Goal: Transaction & Acquisition: Purchase product/service

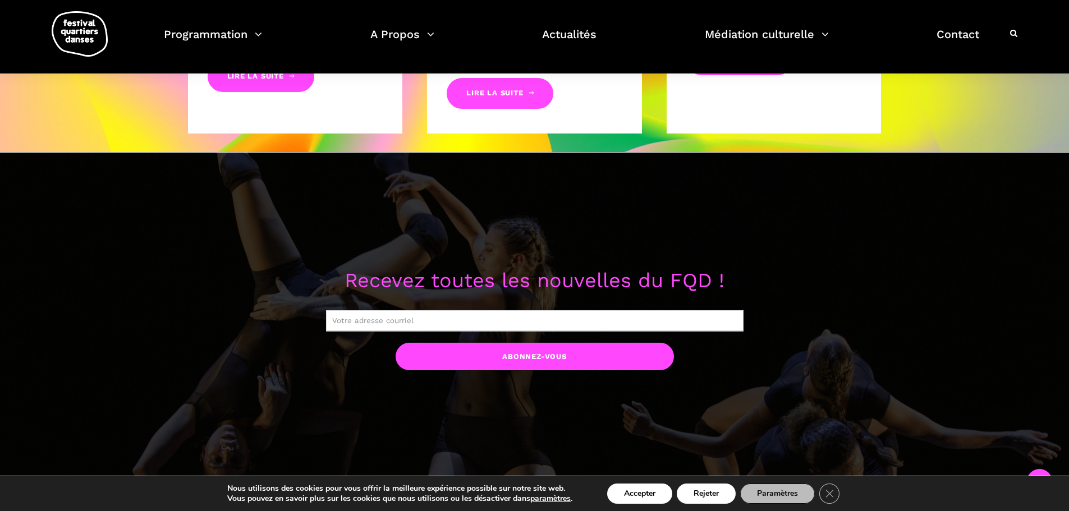
scroll to position [447, 0]
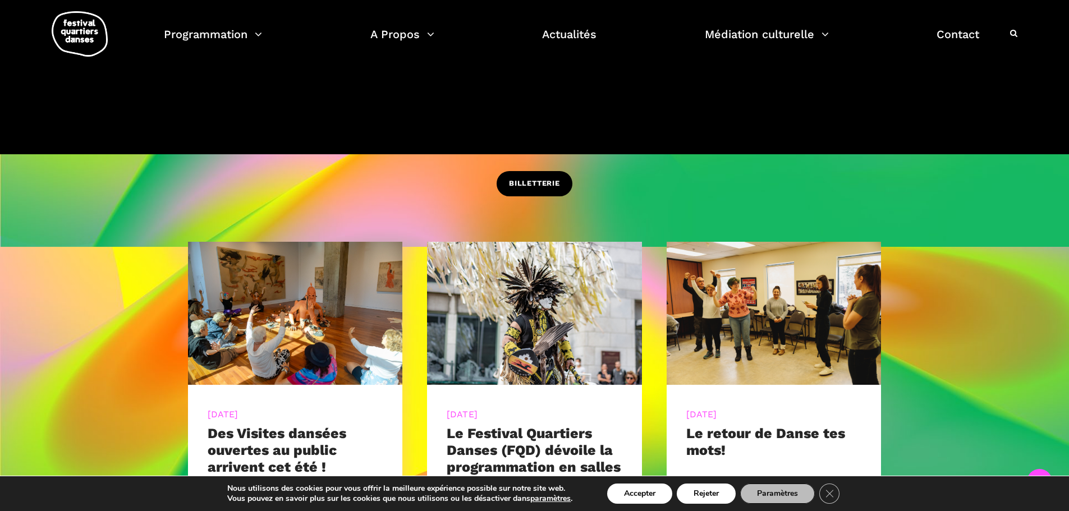
click at [544, 183] on span "BILLETTERIE" at bounding box center [534, 184] width 51 height 12
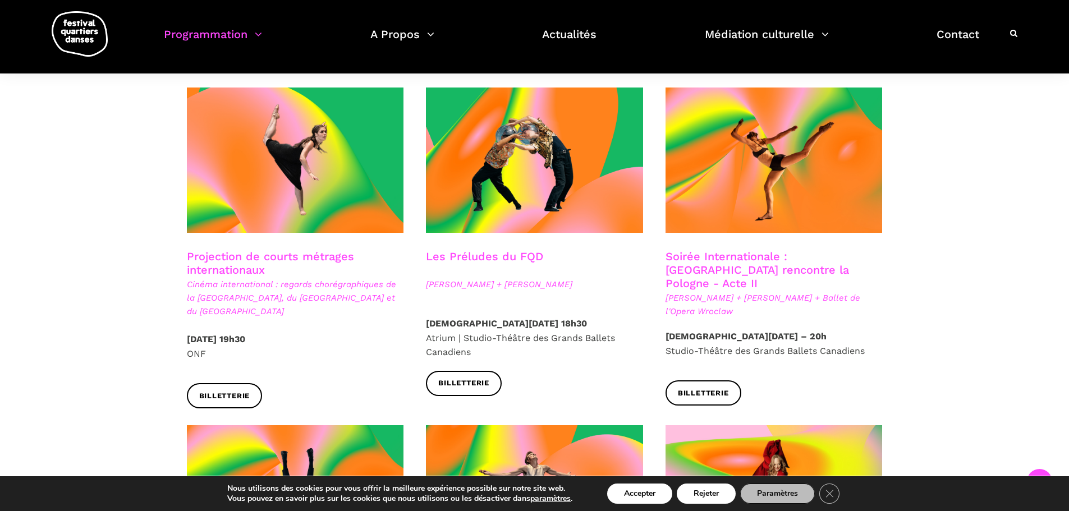
scroll to position [997, 0]
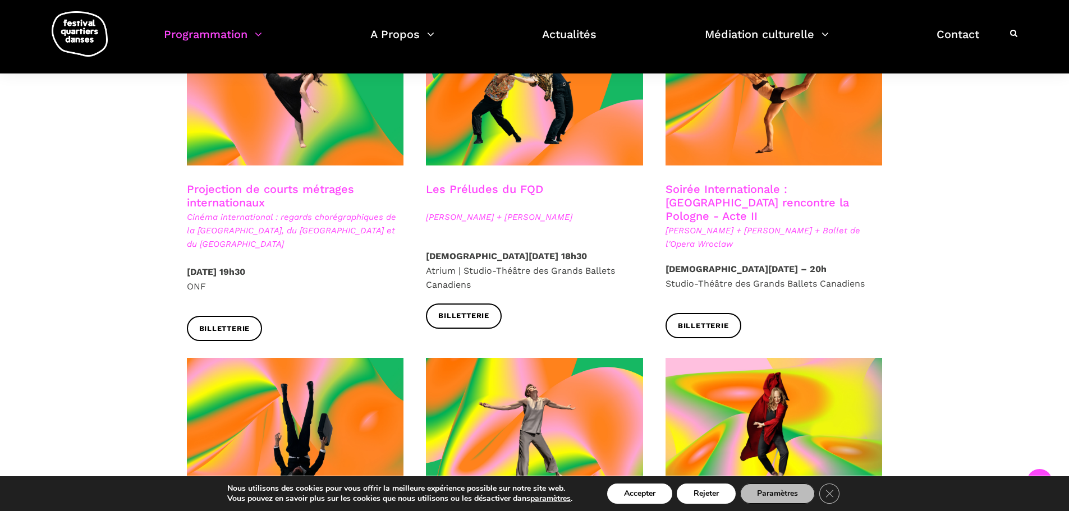
click at [727, 182] on link "Soirée Internationale : Montréal rencontre la Pologne - Acte II" at bounding box center [756, 202] width 183 height 40
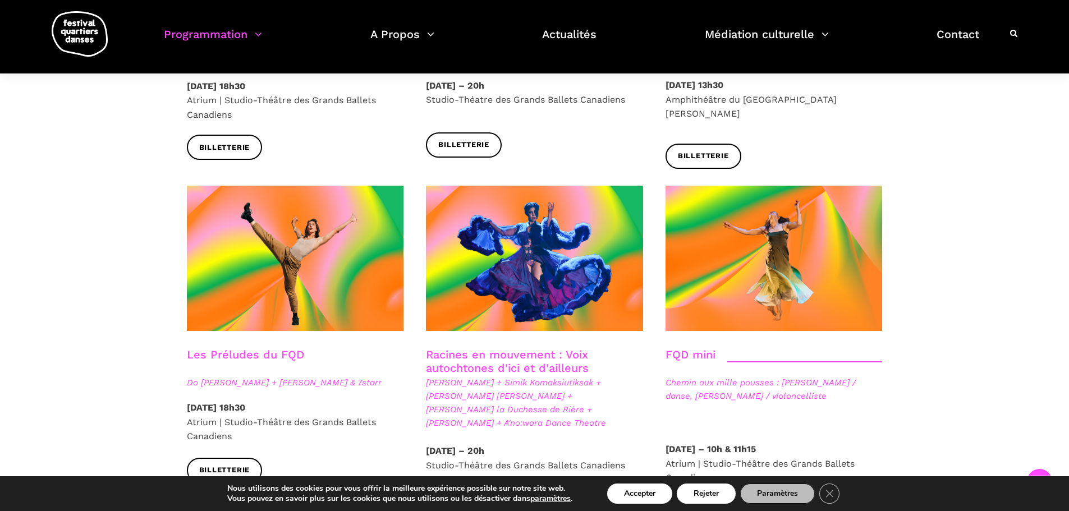
scroll to position [1577, 0]
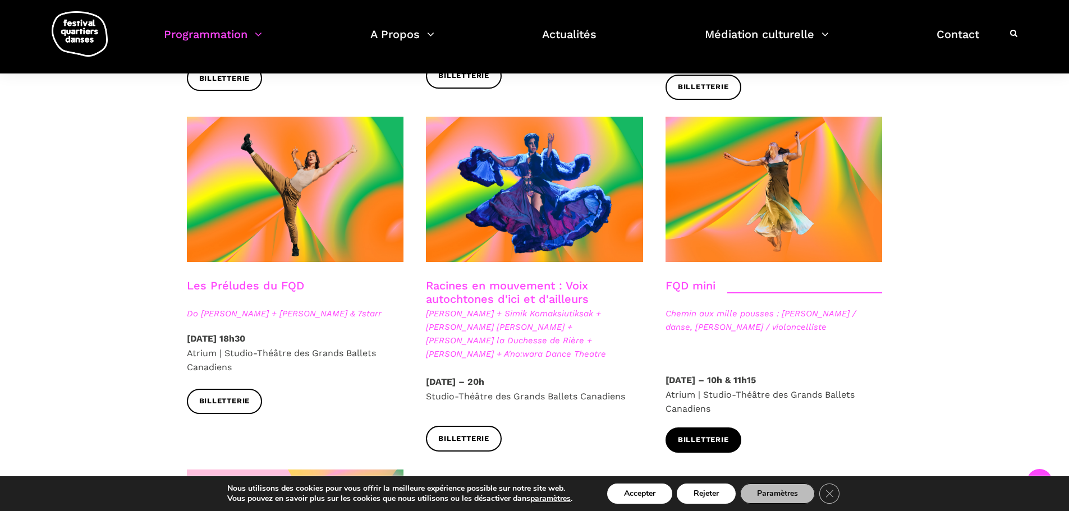
click at [708, 428] on link "Billetterie" at bounding box center [703, 440] width 76 height 25
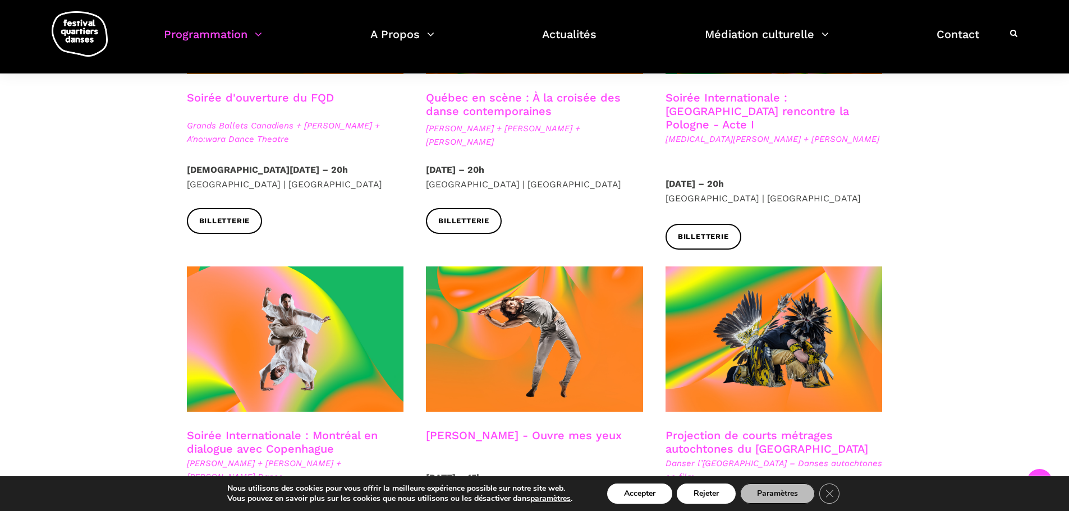
scroll to position [357, 0]
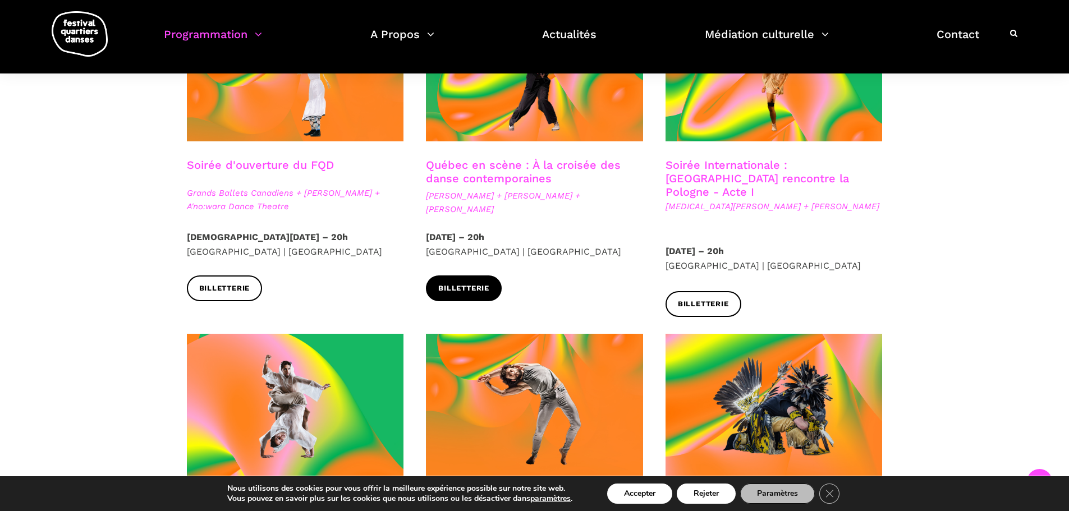
click at [469, 291] on span "Billetterie" at bounding box center [463, 289] width 51 height 12
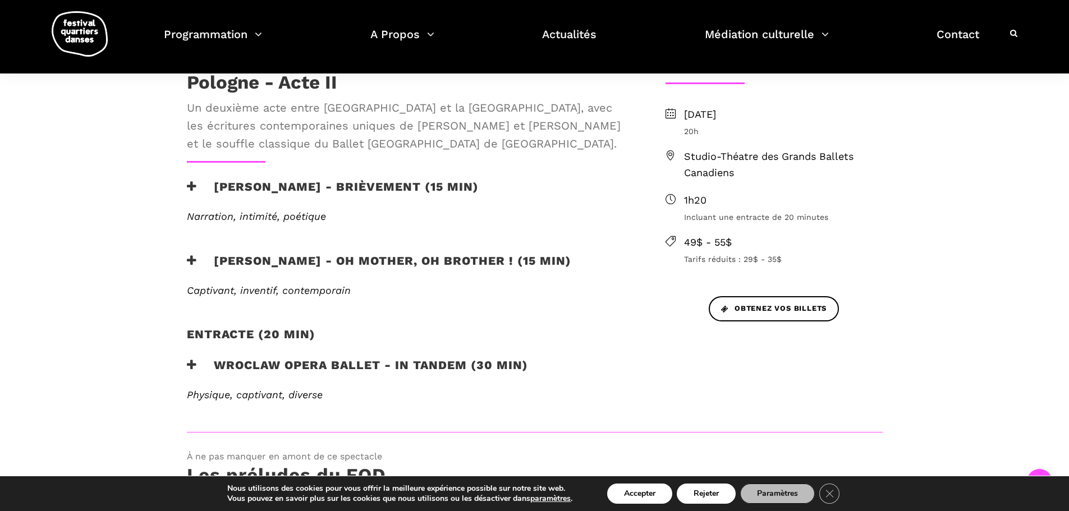
scroll to position [336, 0]
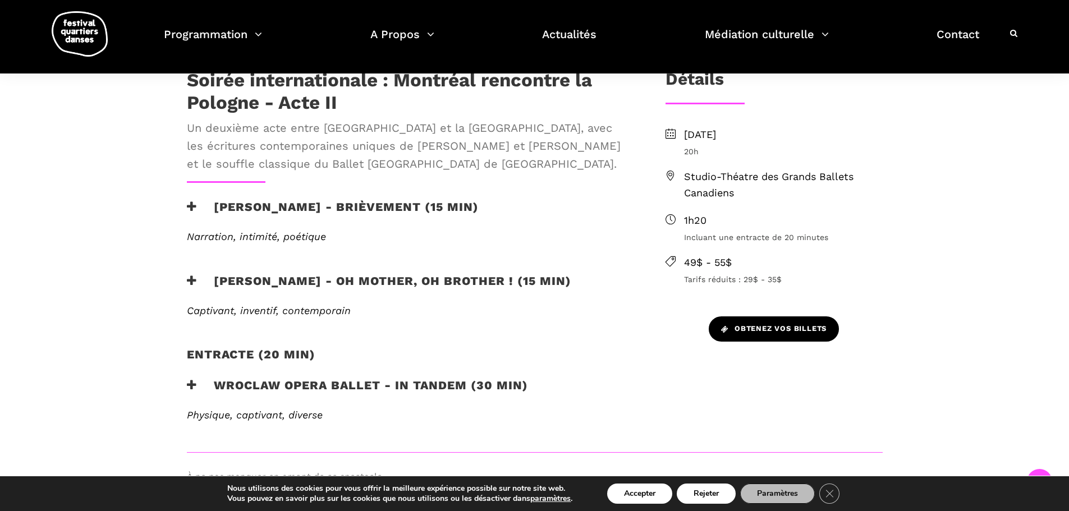
click at [796, 326] on span "Obtenez vos billets" at bounding box center [773, 329] width 105 height 12
